Goal: Information Seeking & Learning: Find specific page/section

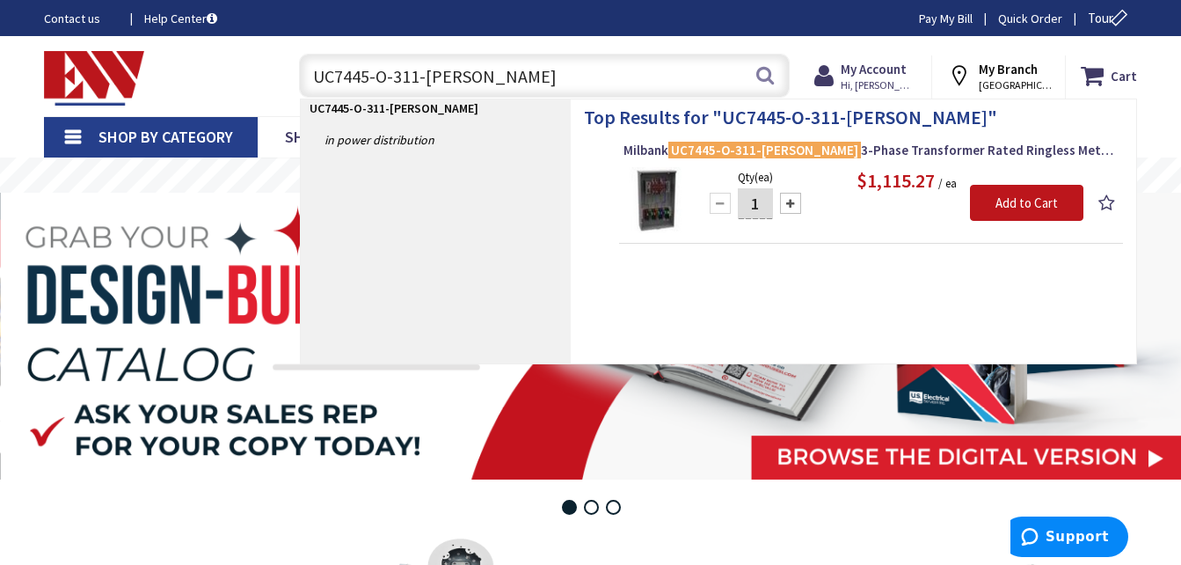
drag, startPoint x: 483, startPoint y: 90, endPoint x: 267, endPoint y: 98, distance: 215.7
click at [267, 98] on div "Toggle Nav UC7445-O-311-[PERSON_NAME] UC7445-O-311-[PERSON_NAME] Search Cart My…" at bounding box center [591, 76] width 1120 height 59
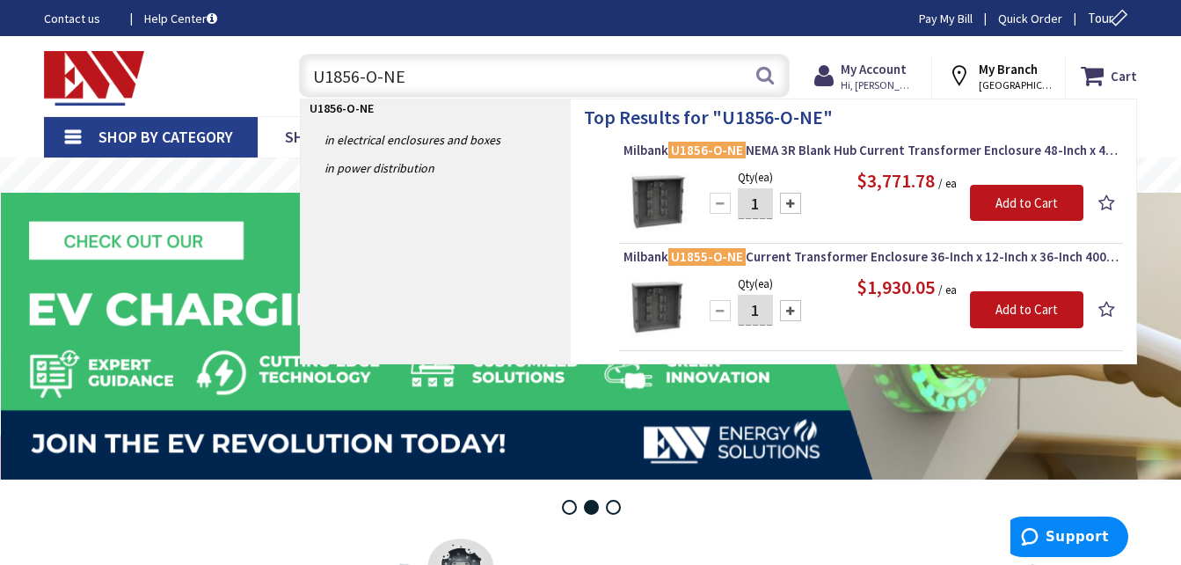
type input "U1856-O-NE"
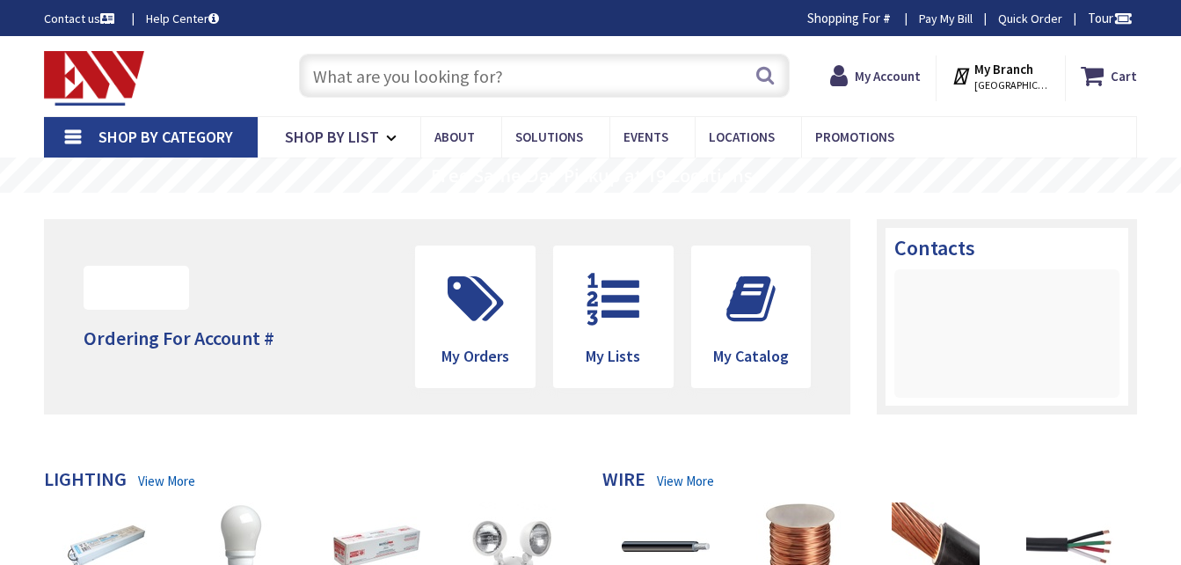
click at [545, 67] on input "text" at bounding box center [544, 76] width 491 height 44
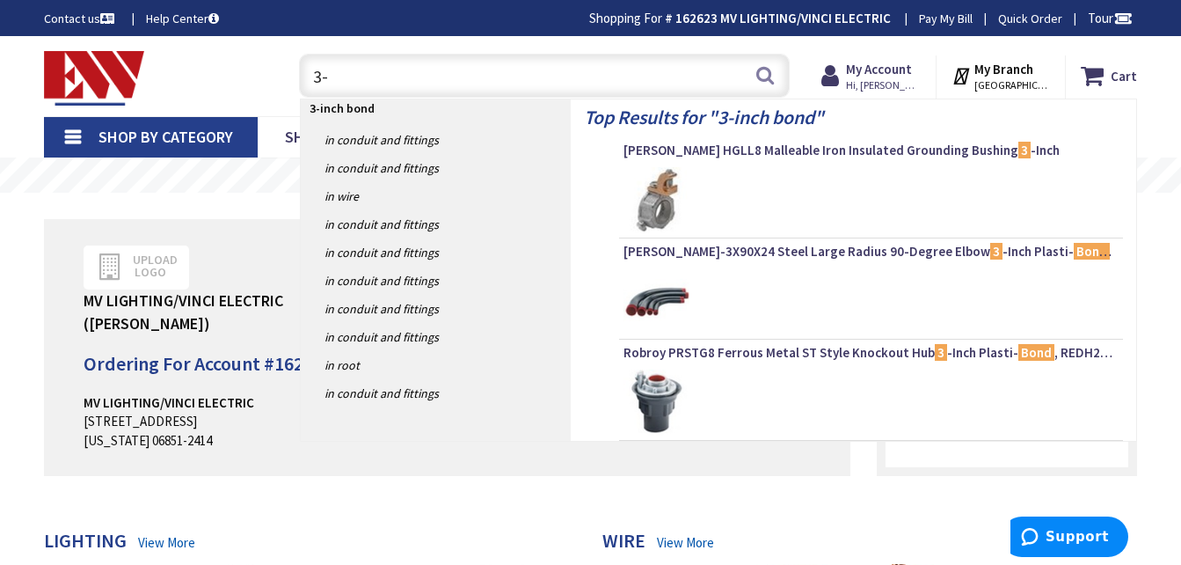
type input "3"
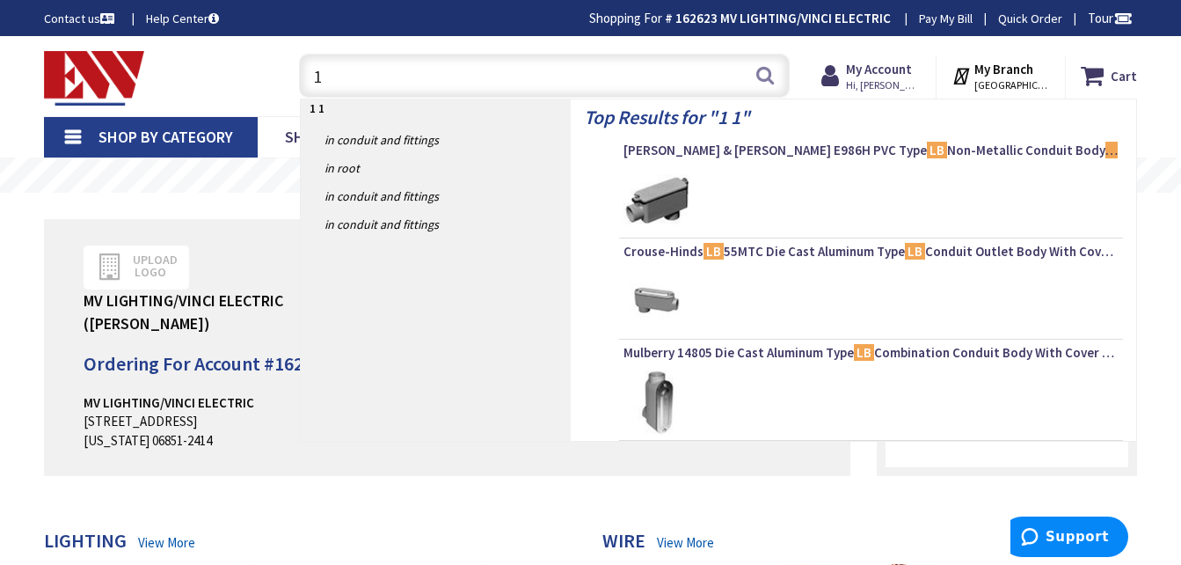
type input "1"
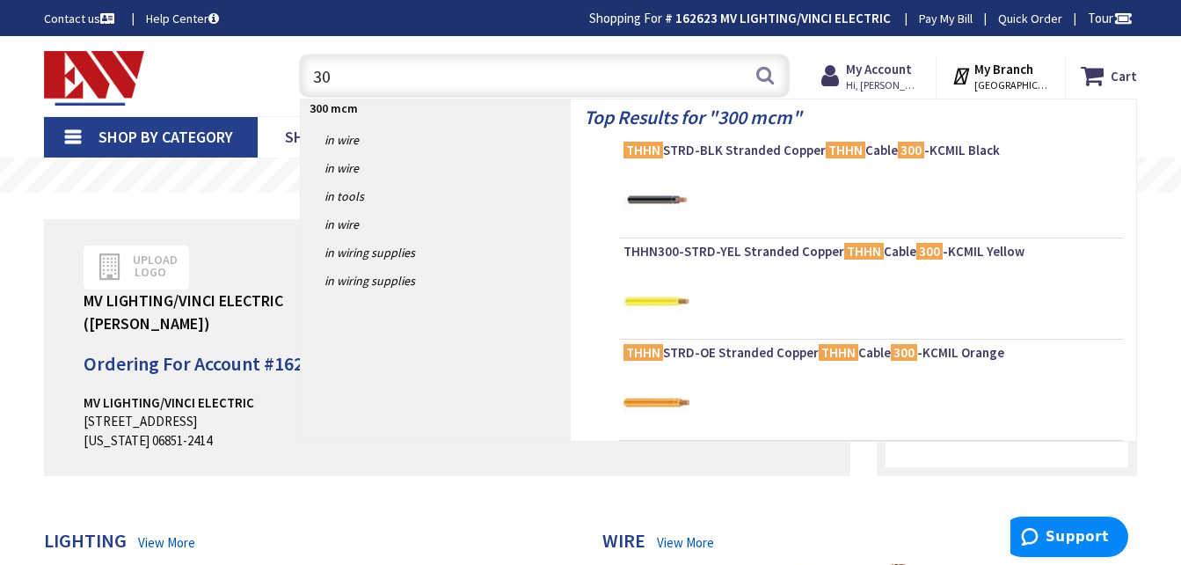
type input "3"
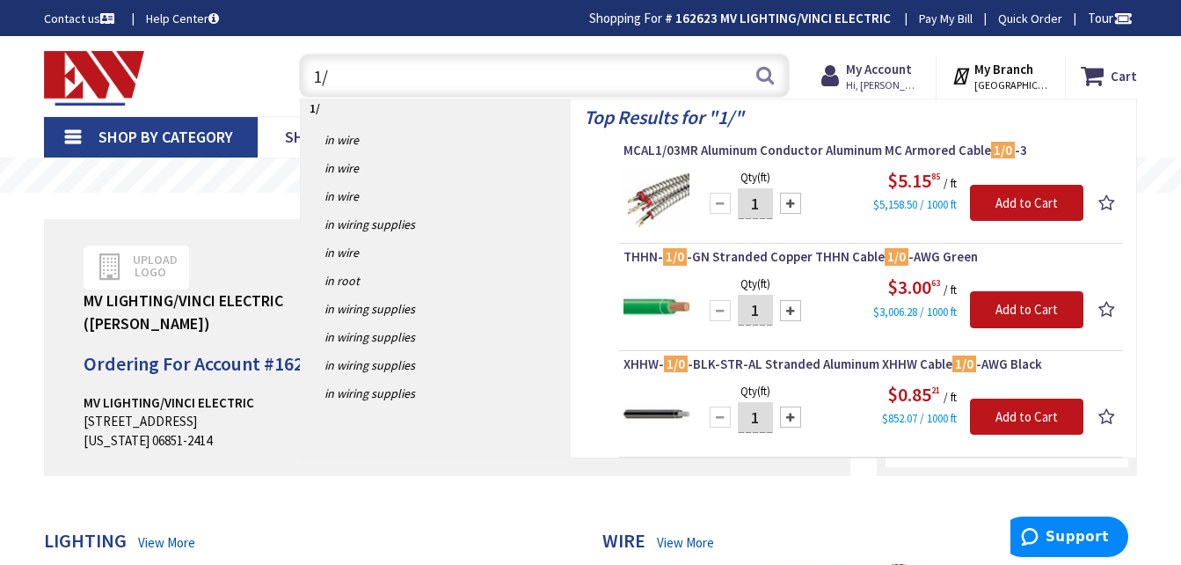
type input "1"
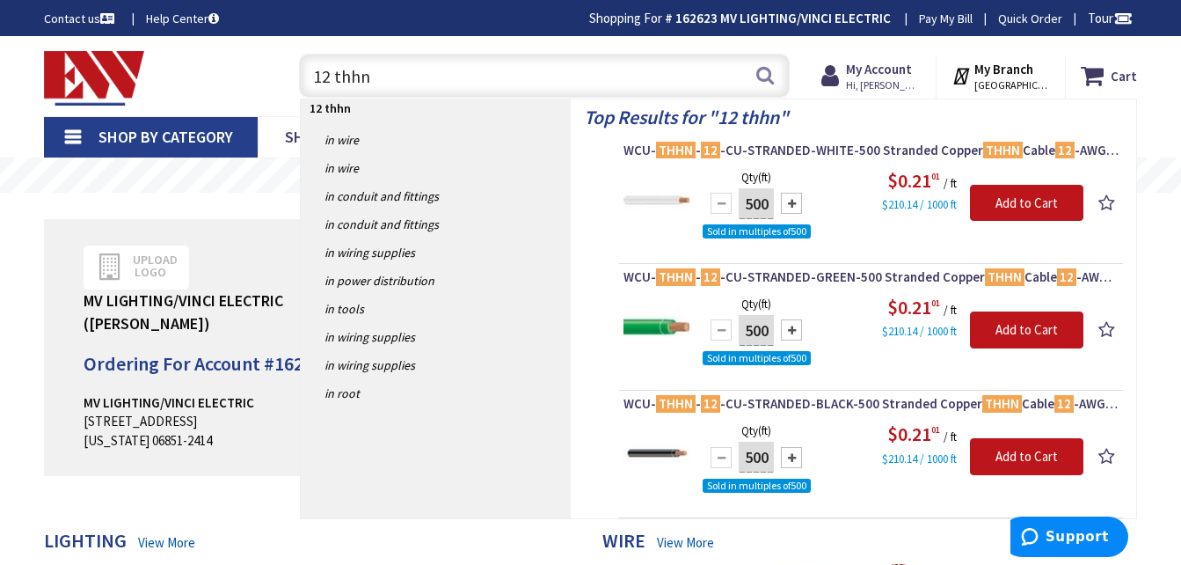
type input "12 thhn"
drag, startPoint x: 386, startPoint y: 77, endPoint x: 269, endPoint y: 84, distance: 117.2
click at [269, 84] on div "Toggle Nav 12 thhn 12 thhn Search Cart My Cart Close You have no items in your …" at bounding box center [591, 76] width 1120 height 59
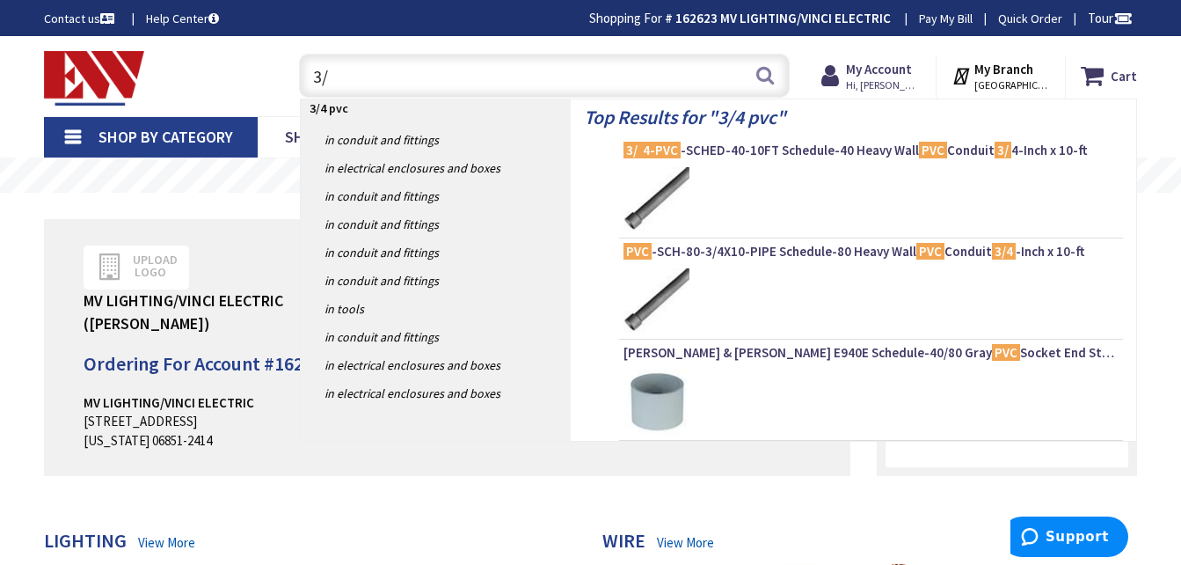
type input "3"
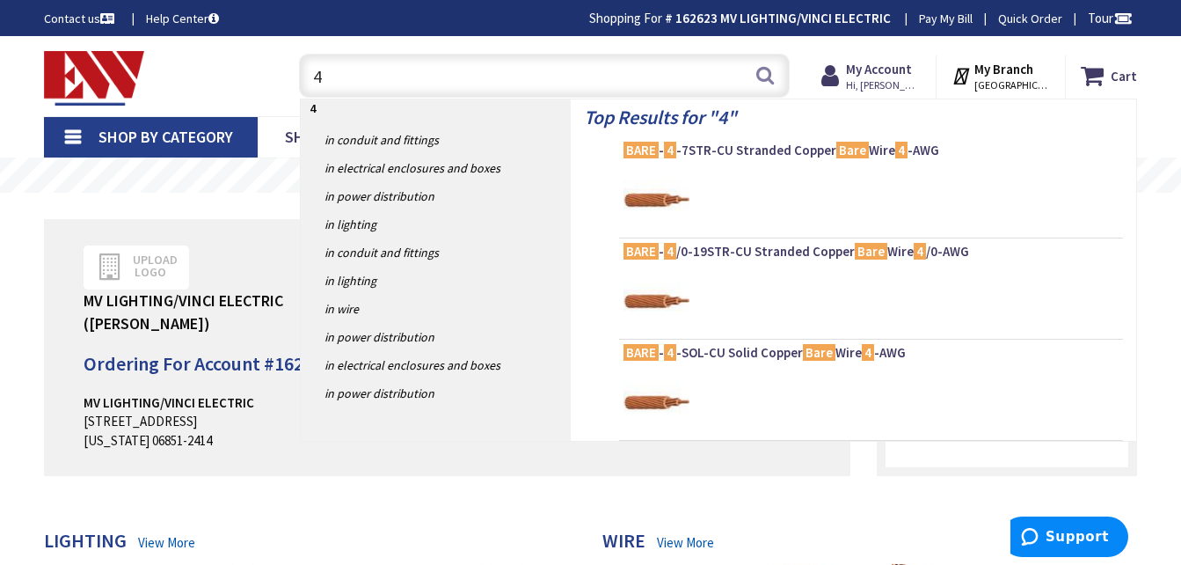
type input "4"
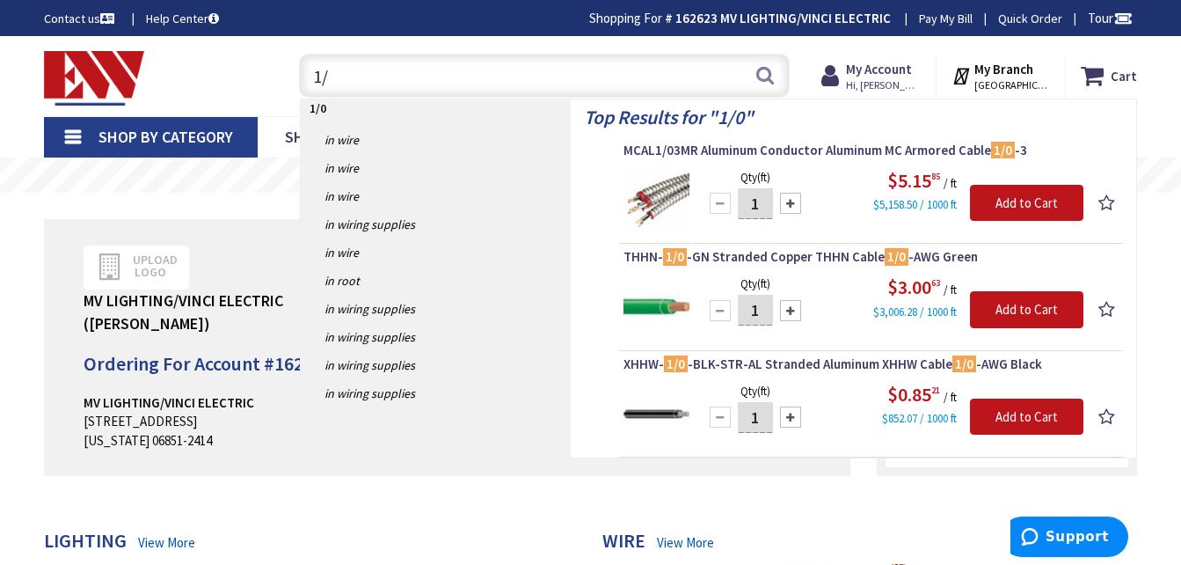
type input "1"
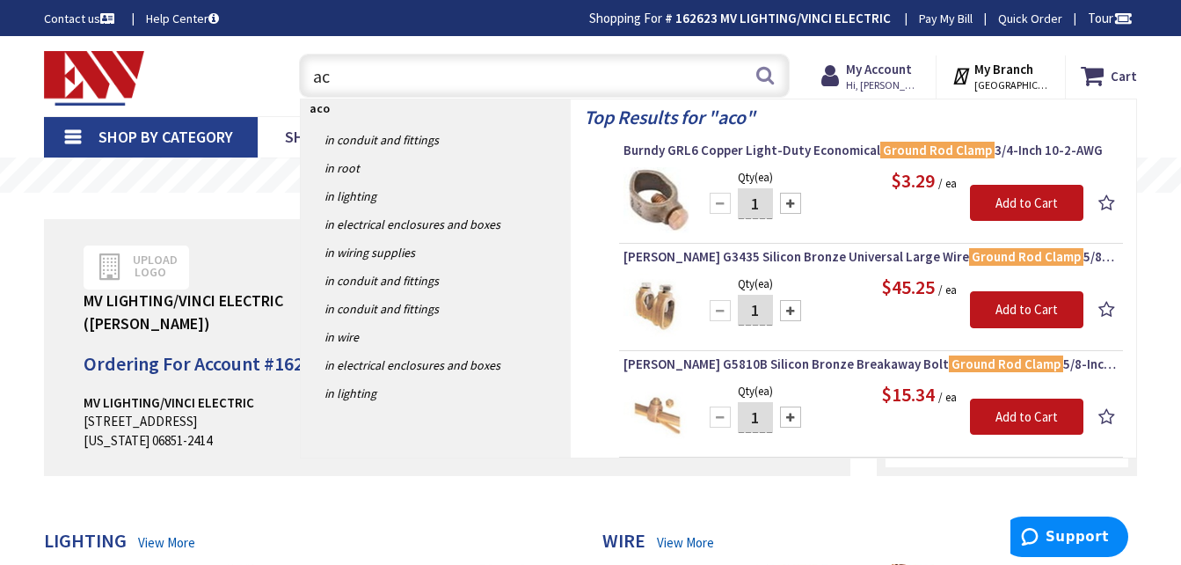
type input "a"
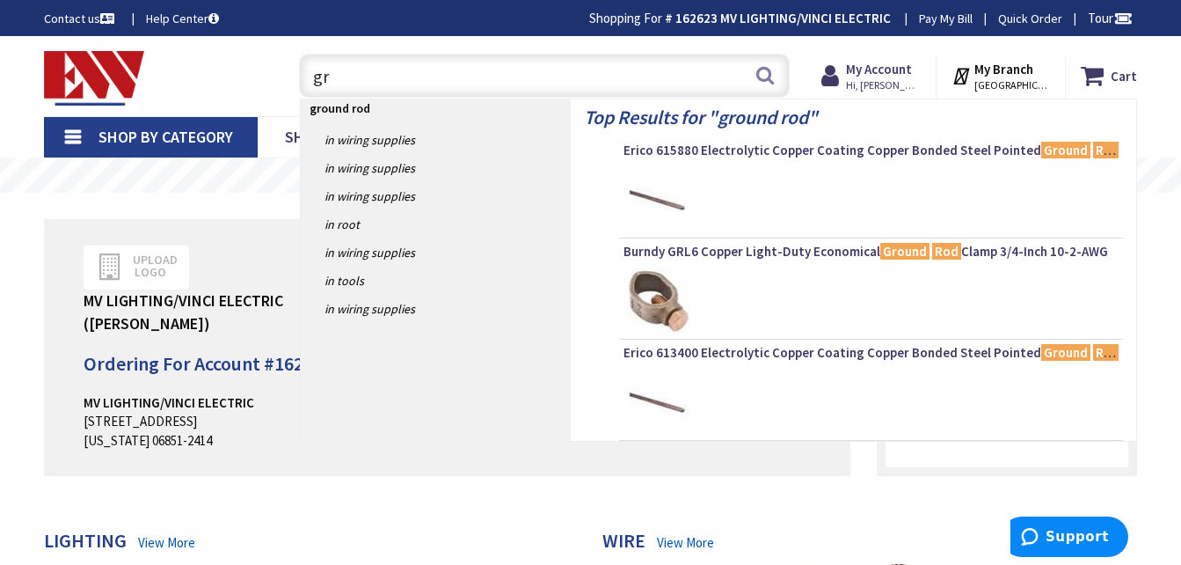
type input "g"
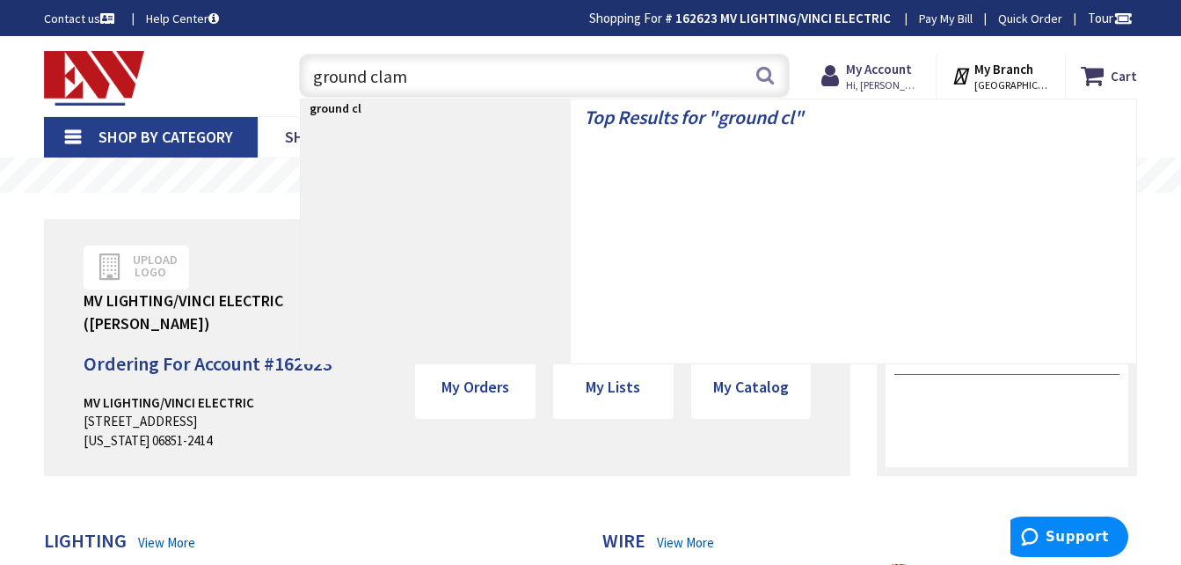
type input "ground clamp"
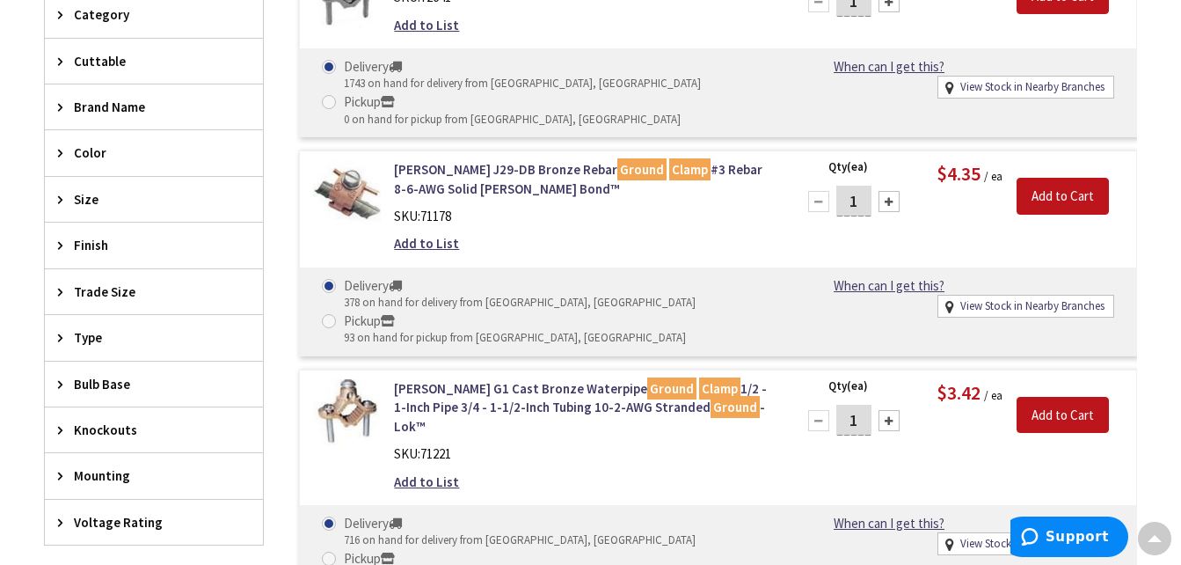
scroll to position [857, 0]
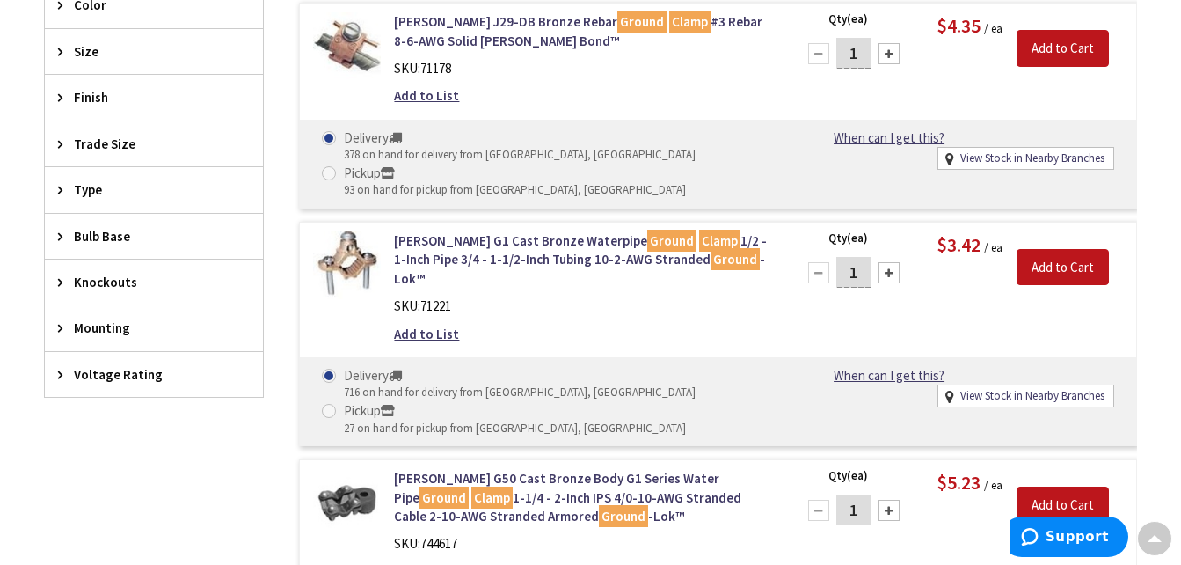
drag, startPoint x: 1174, startPoint y: 377, endPoint x: 1174, endPoint y: 402, distance: 25.5
click at [1174, 402] on main "You searched for 'Ground clamp' View Subcategories Grounding Clamps (103) Bondi…" at bounding box center [590, 143] width 1181 height 1615
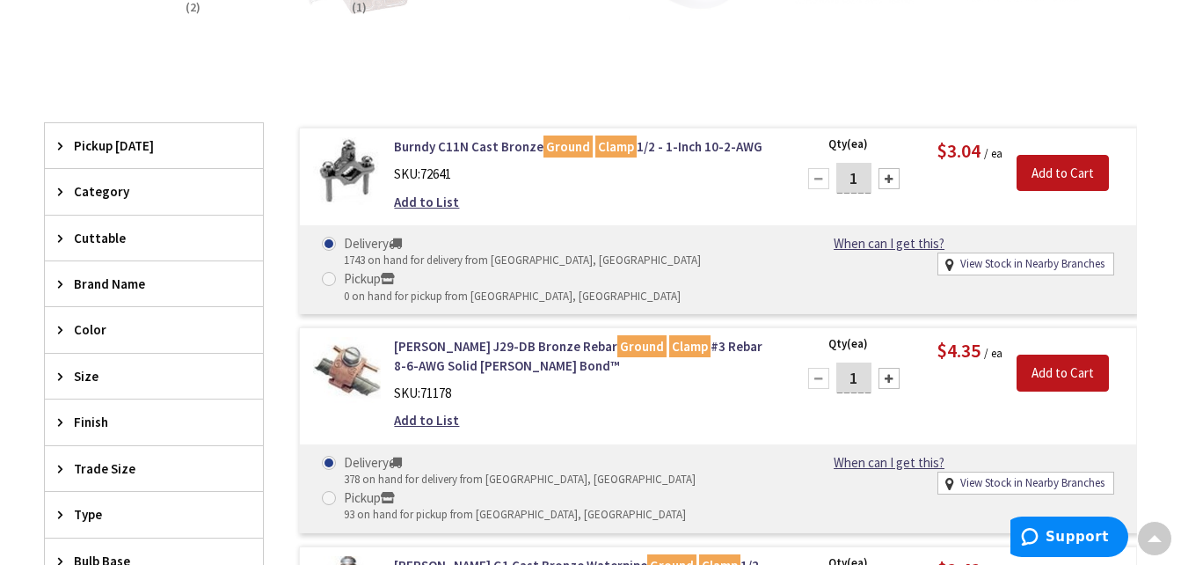
scroll to position [0, 0]
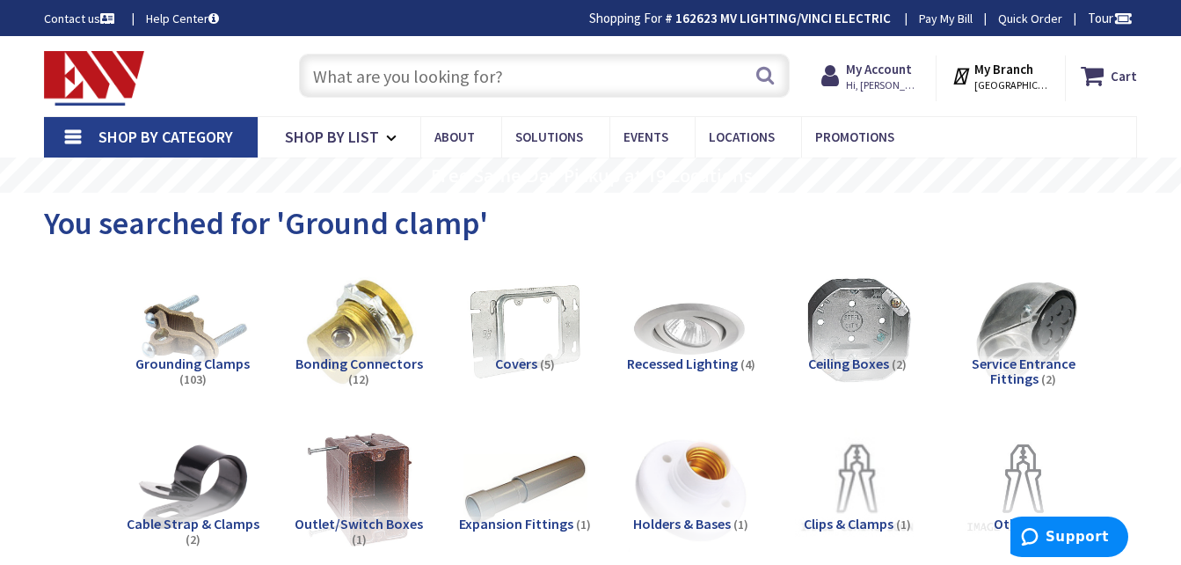
click at [434, 80] on input "text" at bounding box center [544, 76] width 491 height 44
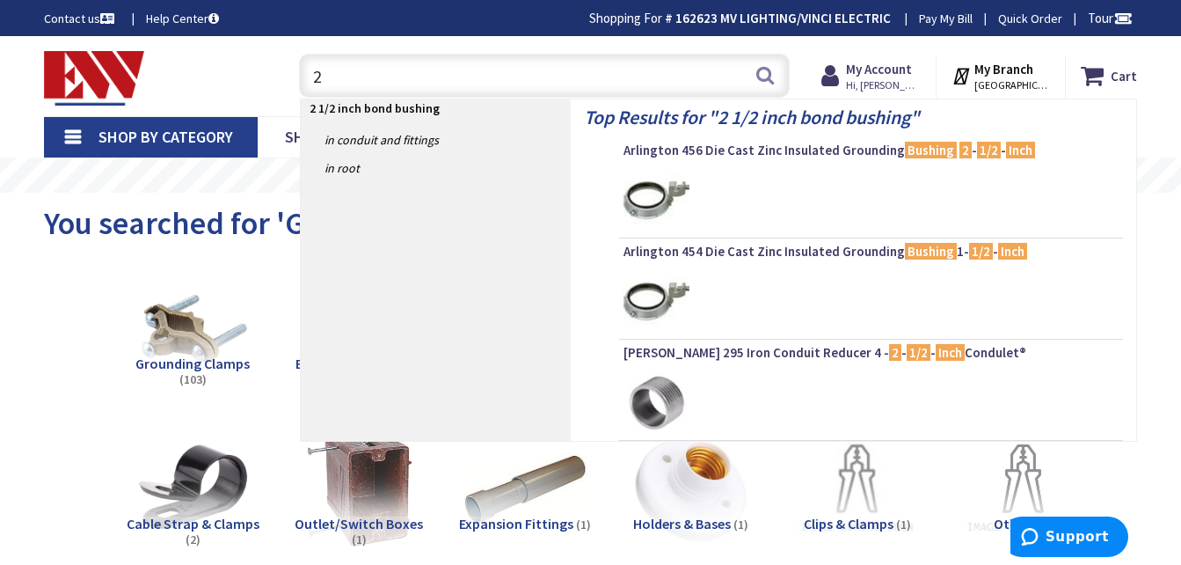
type input "2"
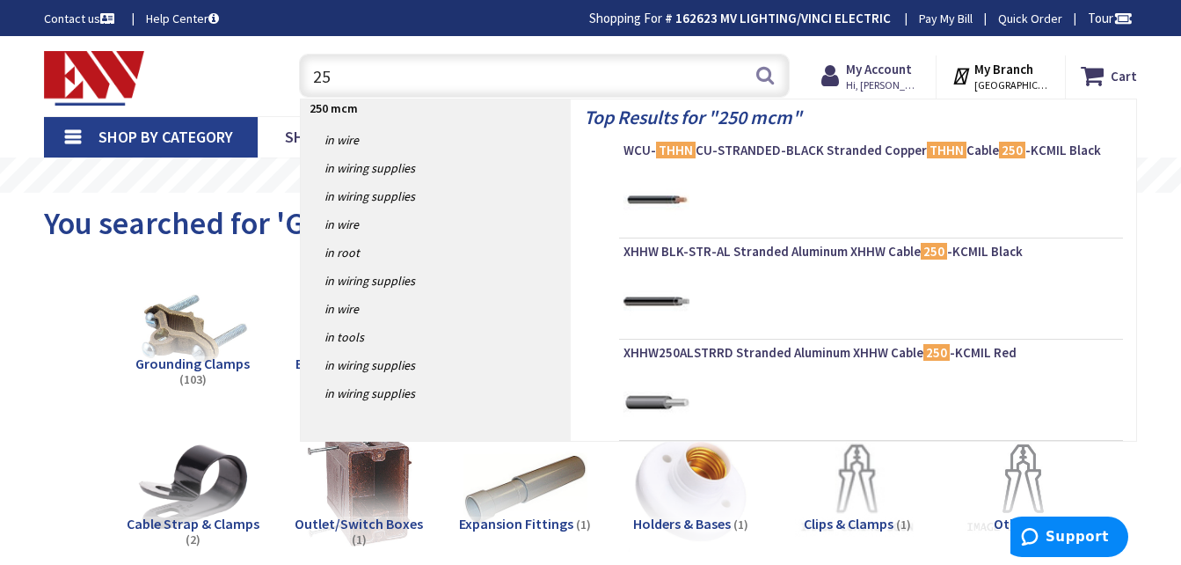
type input "2"
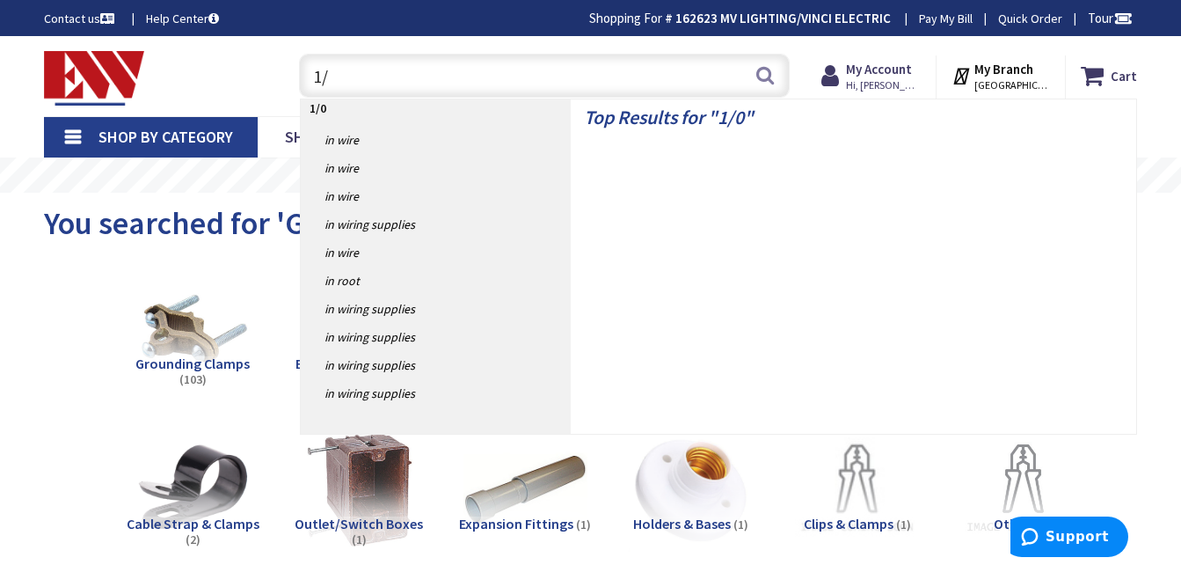
type input "1"
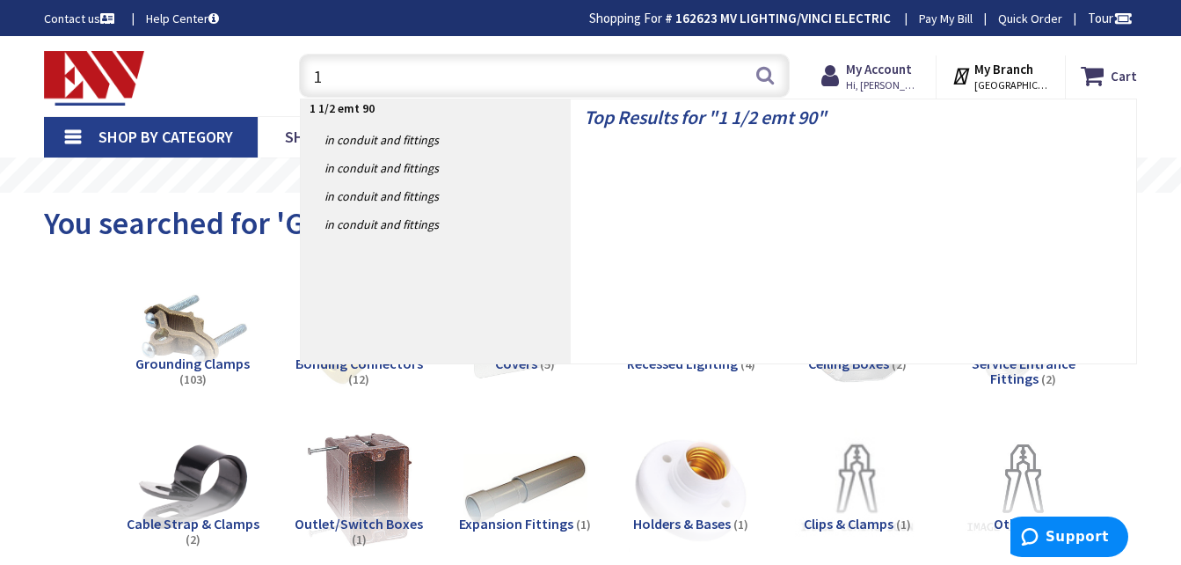
type input "1"
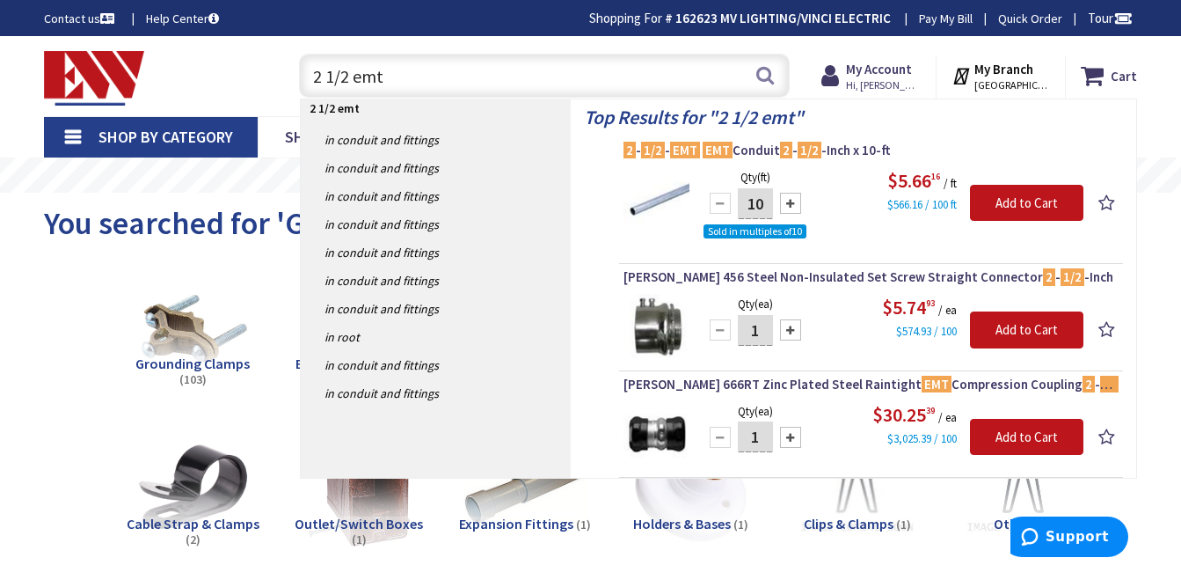
drag, startPoint x: 394, startPoint y: 81, endPoint x: 212, endPoint y: 69, distance: 182.5
click at [212, 69] on div "Toggle Nav 2 1/2 emt 2 1/2 emt Search Cart My Cart Close You have no items in y…" at bounding box center [591, 76] width 1120 height 59
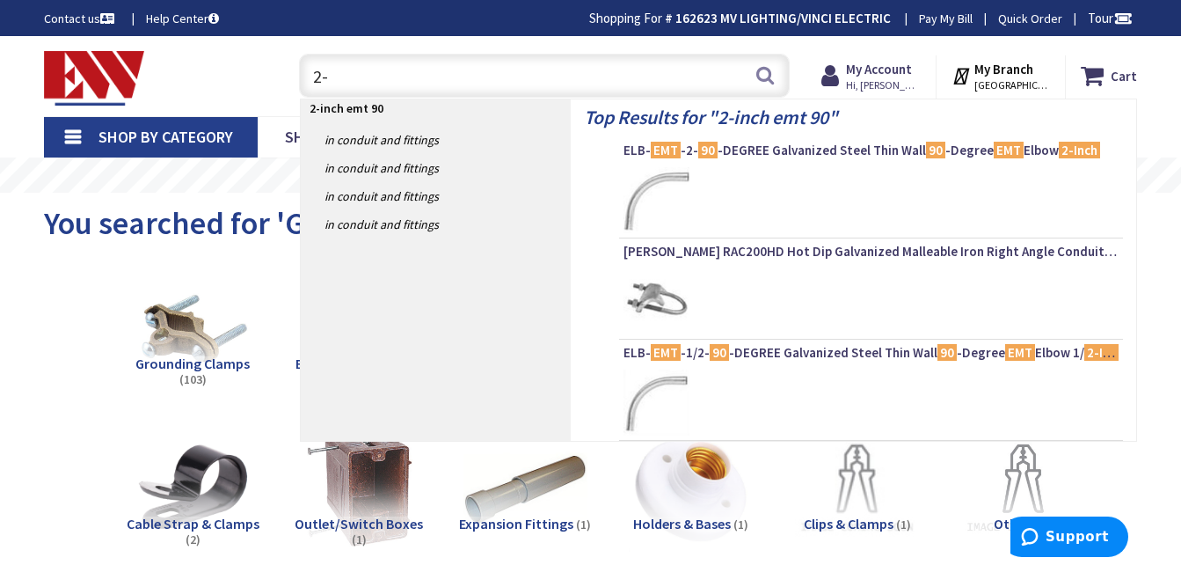
type input "2"
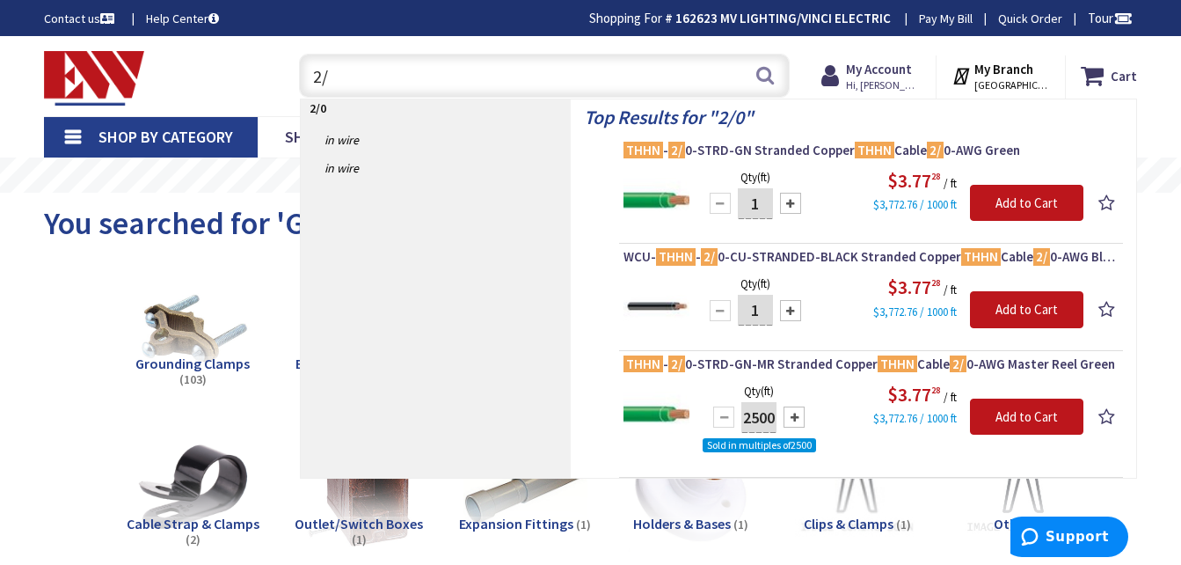
type input "2"
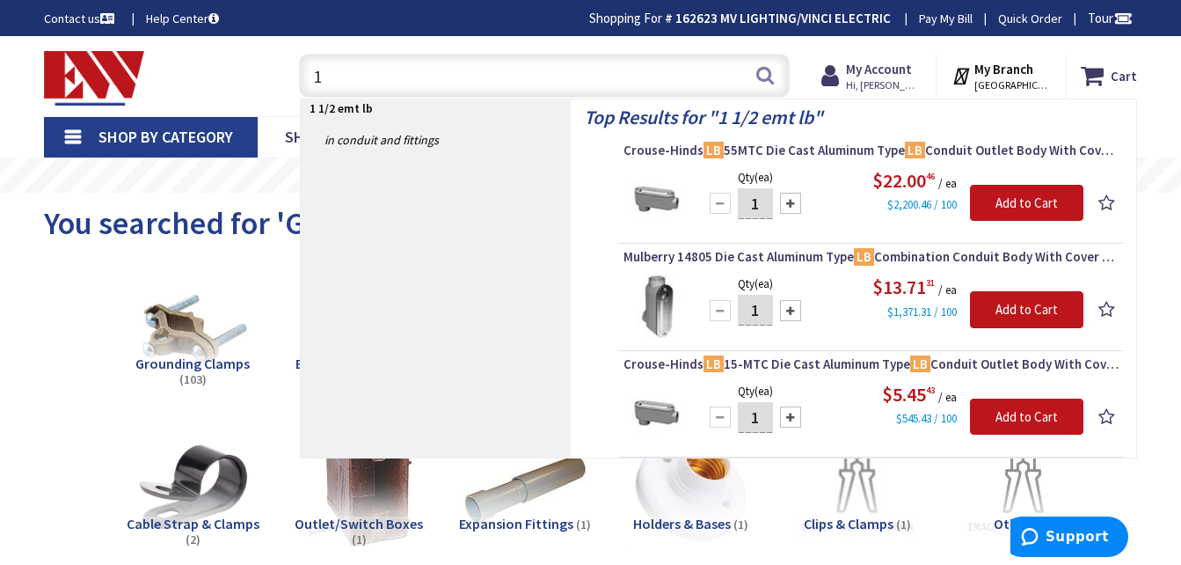
type input "1"
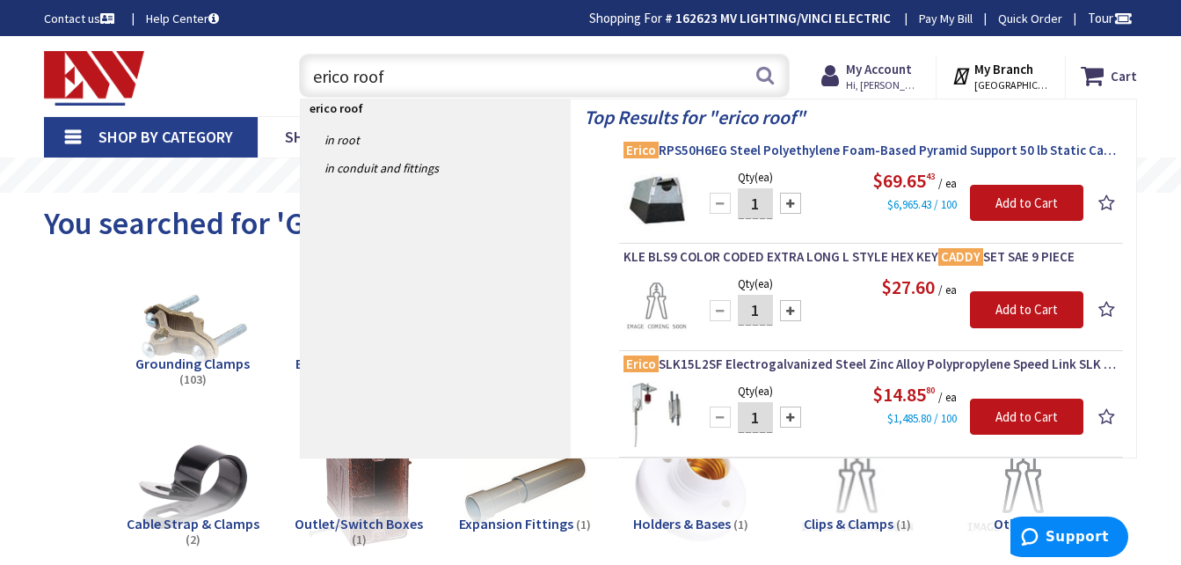
type input "erico roof"
click at [731, 151] on span "Erico RPS50H6EG Steel Polyethylene Foam-Based Pyramid Support 50 lb Static Cadd…" at bounding box center [871, 151] width 495 height 18
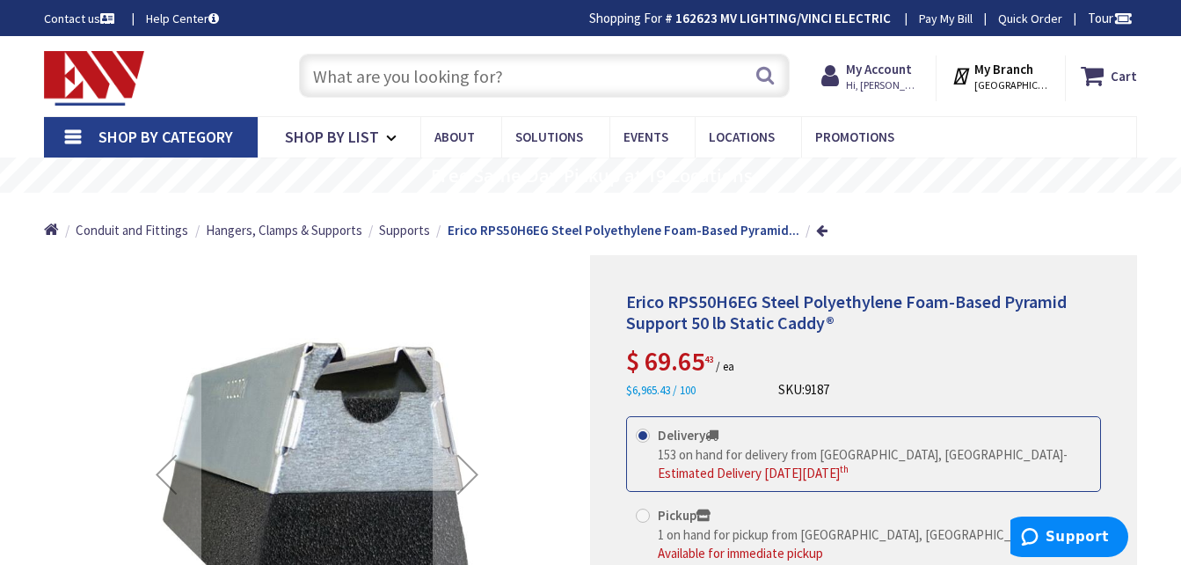
click at [502, 87] on input "text" at bounding box center [544, 76] width 491 height 44
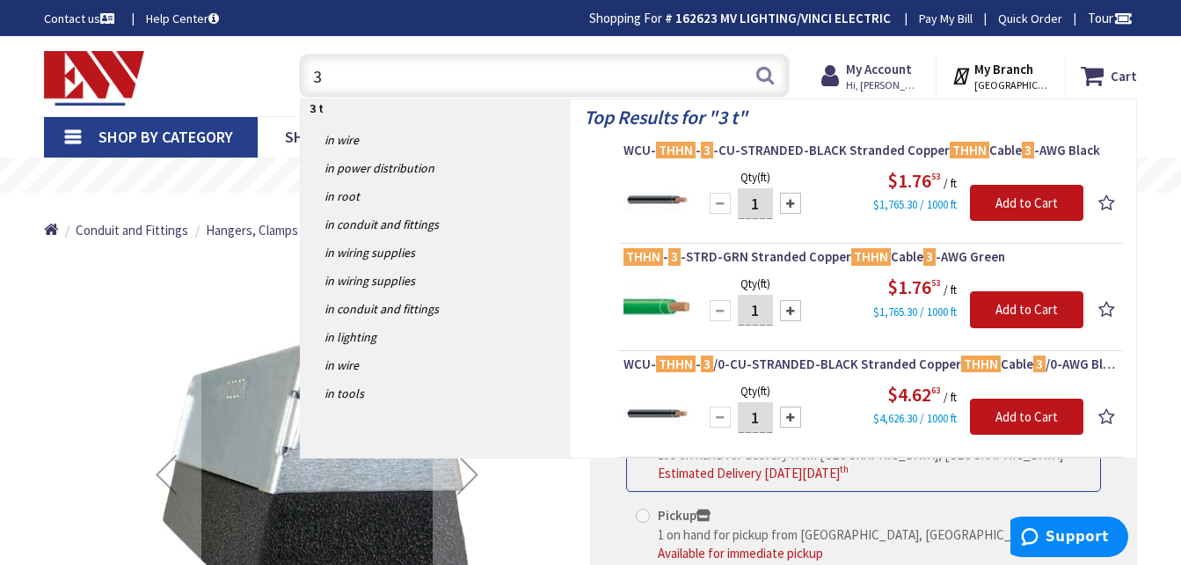
type input "3"
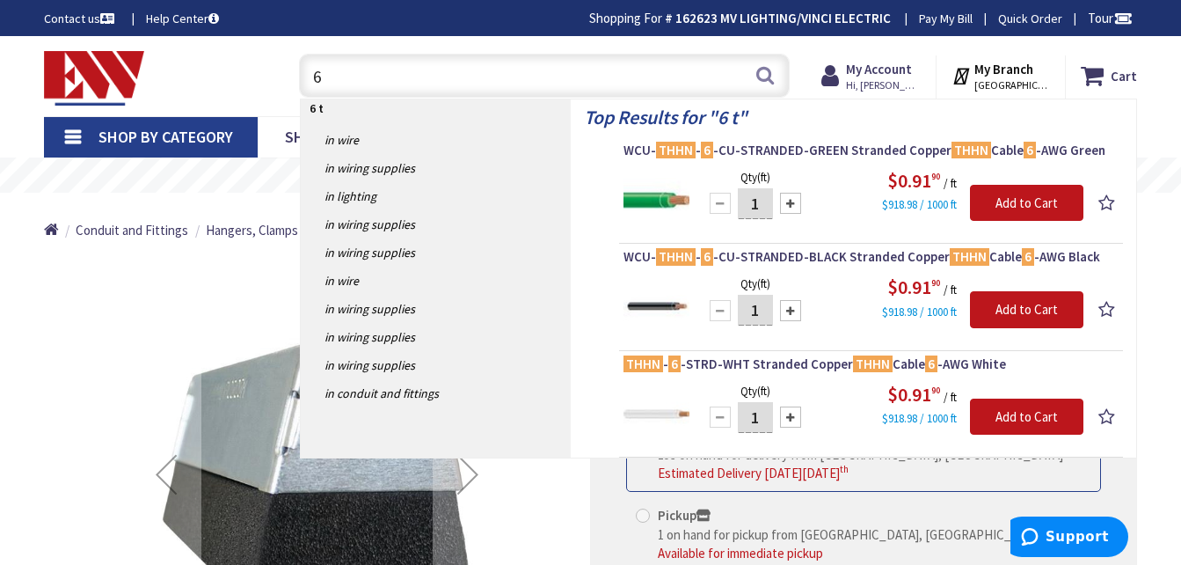
type input "6"
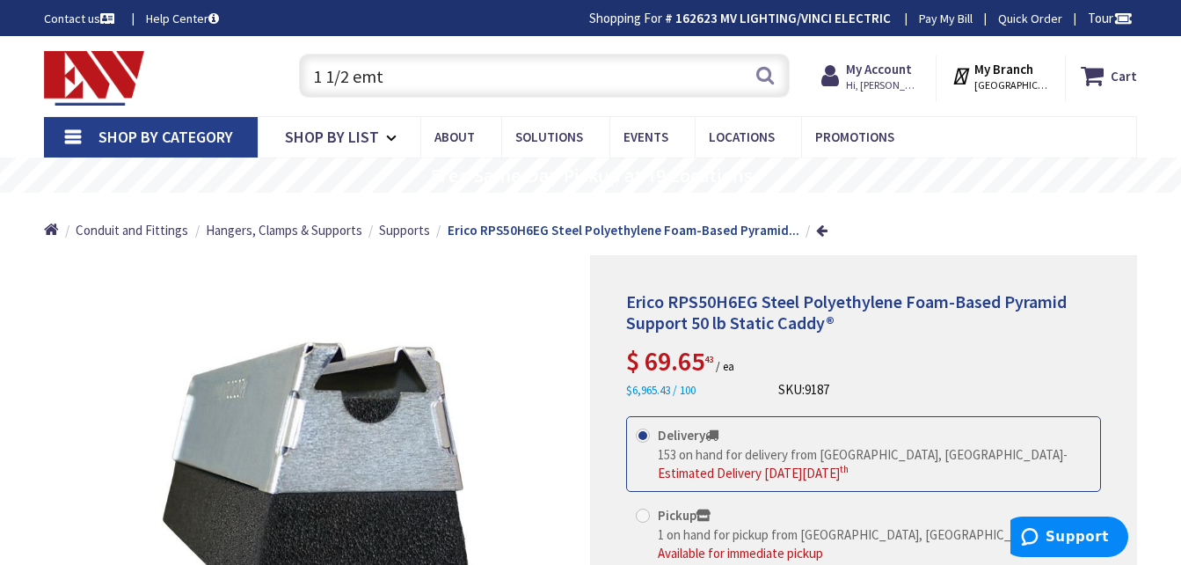
click at [466, 82] on input "1 1/2 emt" at bounding box center [544, 76] width 491 height 44
drag, startPoint x: 466, startPoint y: 82, endPoint x: 214, endPoint y: 63, distance: 253.2
click at [214, 63] on div "Toggle Nav 1 1/2 emt 1 1/2 emt Search Cart My Cart Close You have no items in y…" at bounding box center [591, 76] width 1120 height 59
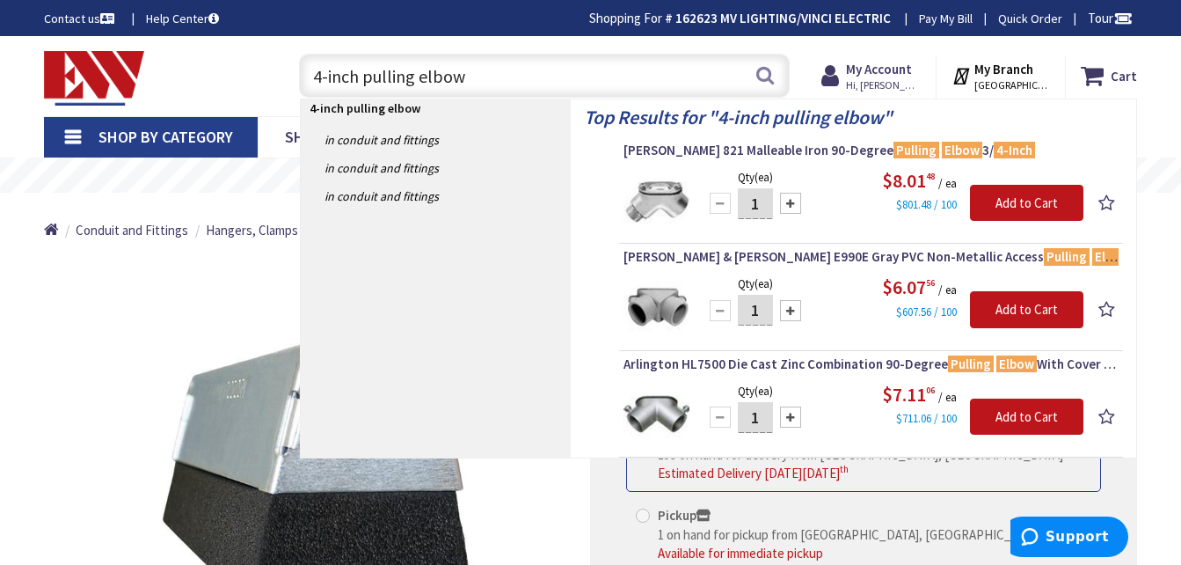
type input "4-inch pulling elbow"
